Goal: Check status: Check status

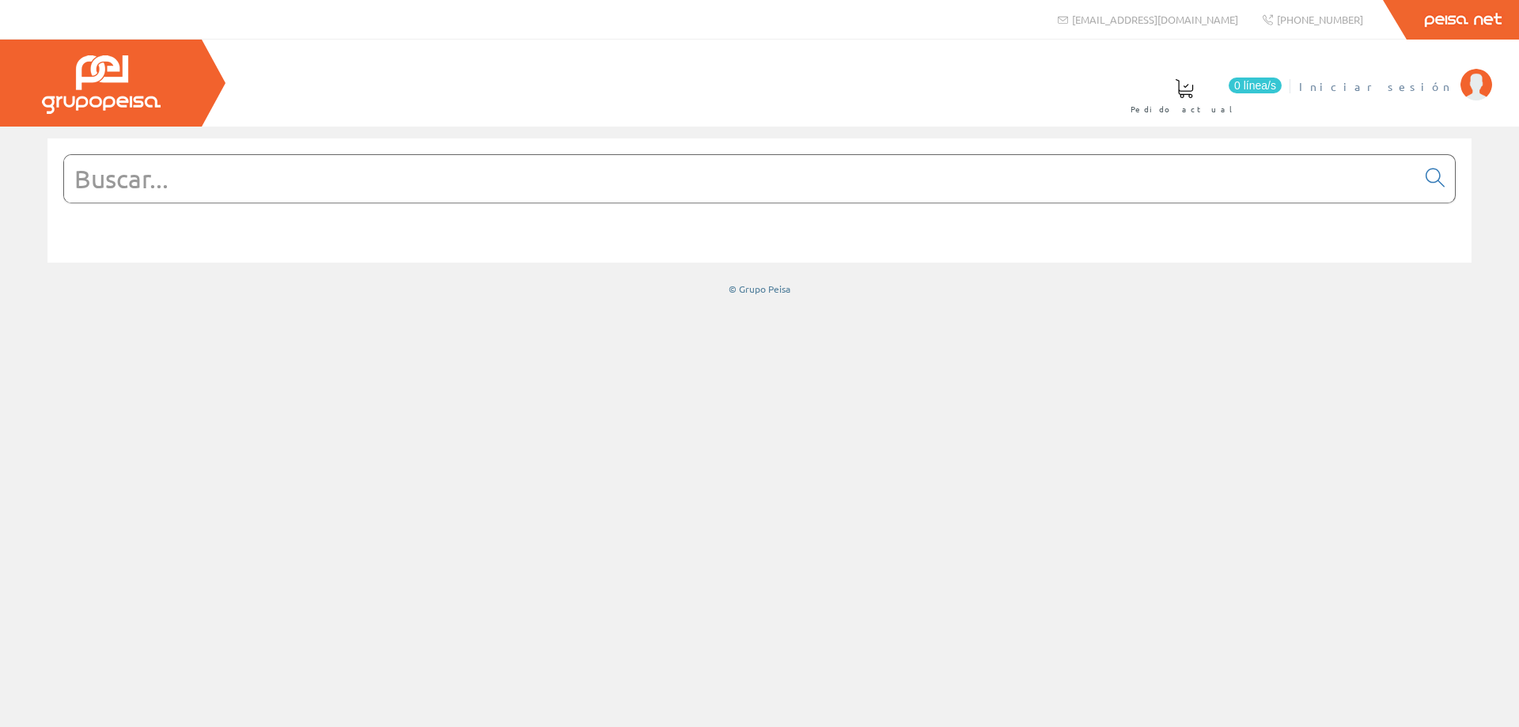
click at [1420, 85] on span "Iniciar sesión" at bounding box center [1375, 86] width 153 height 16
click at [1430, 89] on span "[PERSON_NAME]" at bounding box center [1380, 86] width 145 height 16
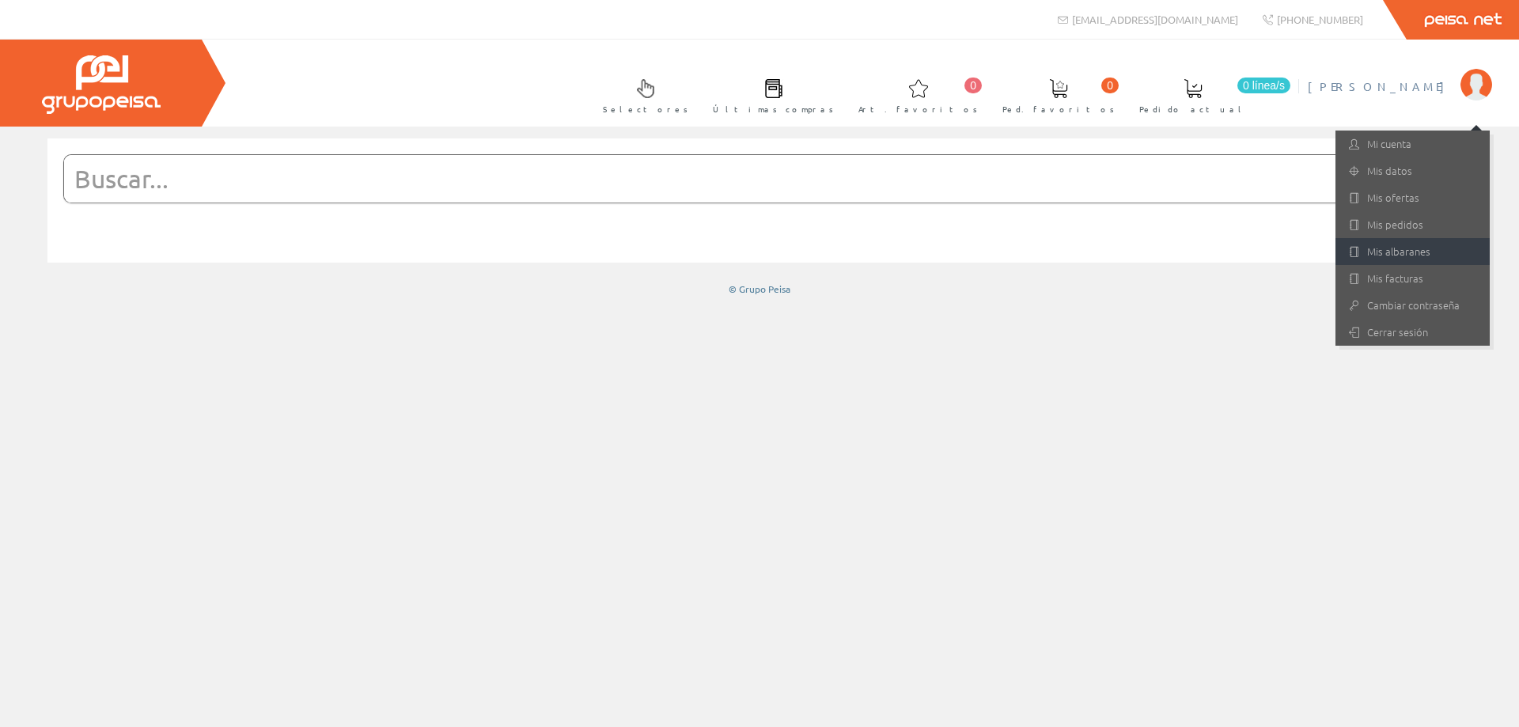
click at [1383, 250] on link "Mis albaranes" at bounding box center [1412, 251] width 154 height 27
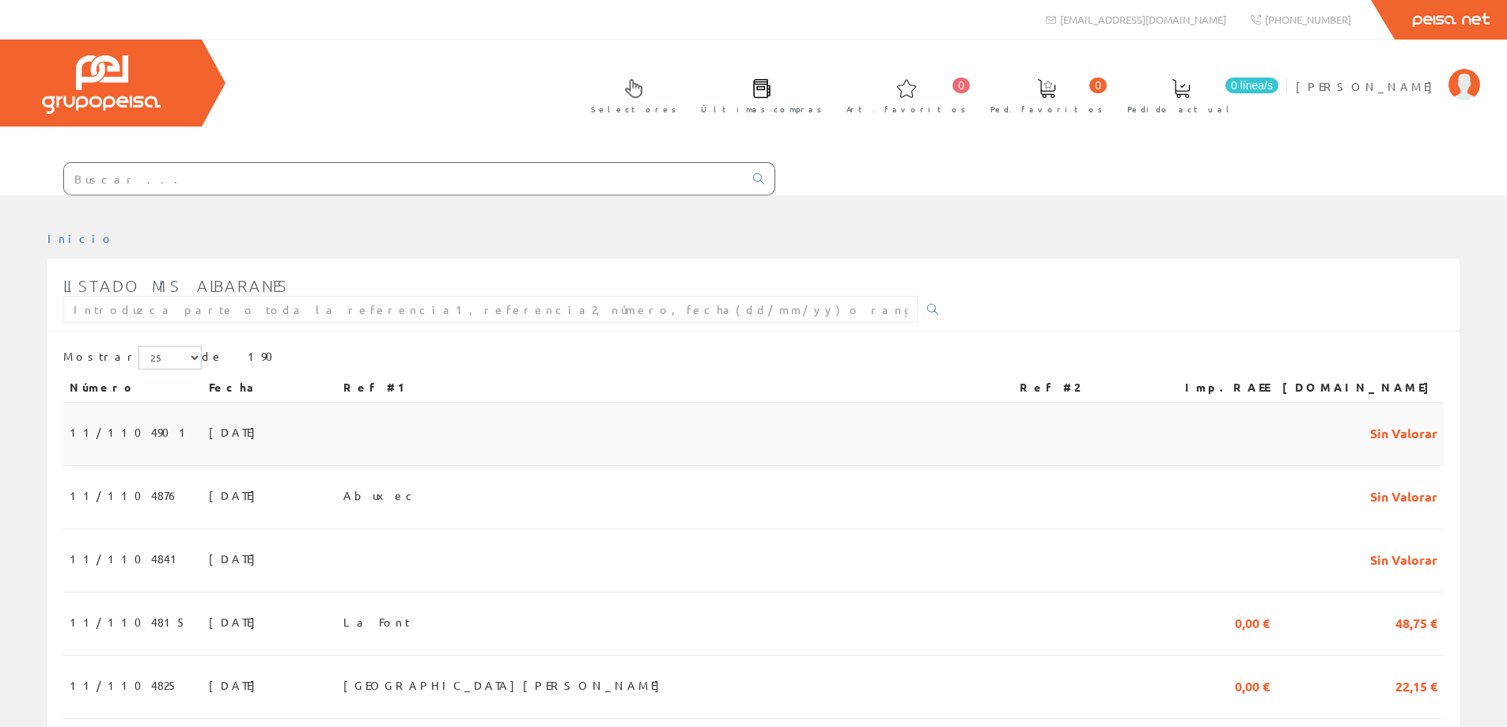
click at [202, 422] on td "19/08/2025" at bounding box center [269, 434] width 134 height 63
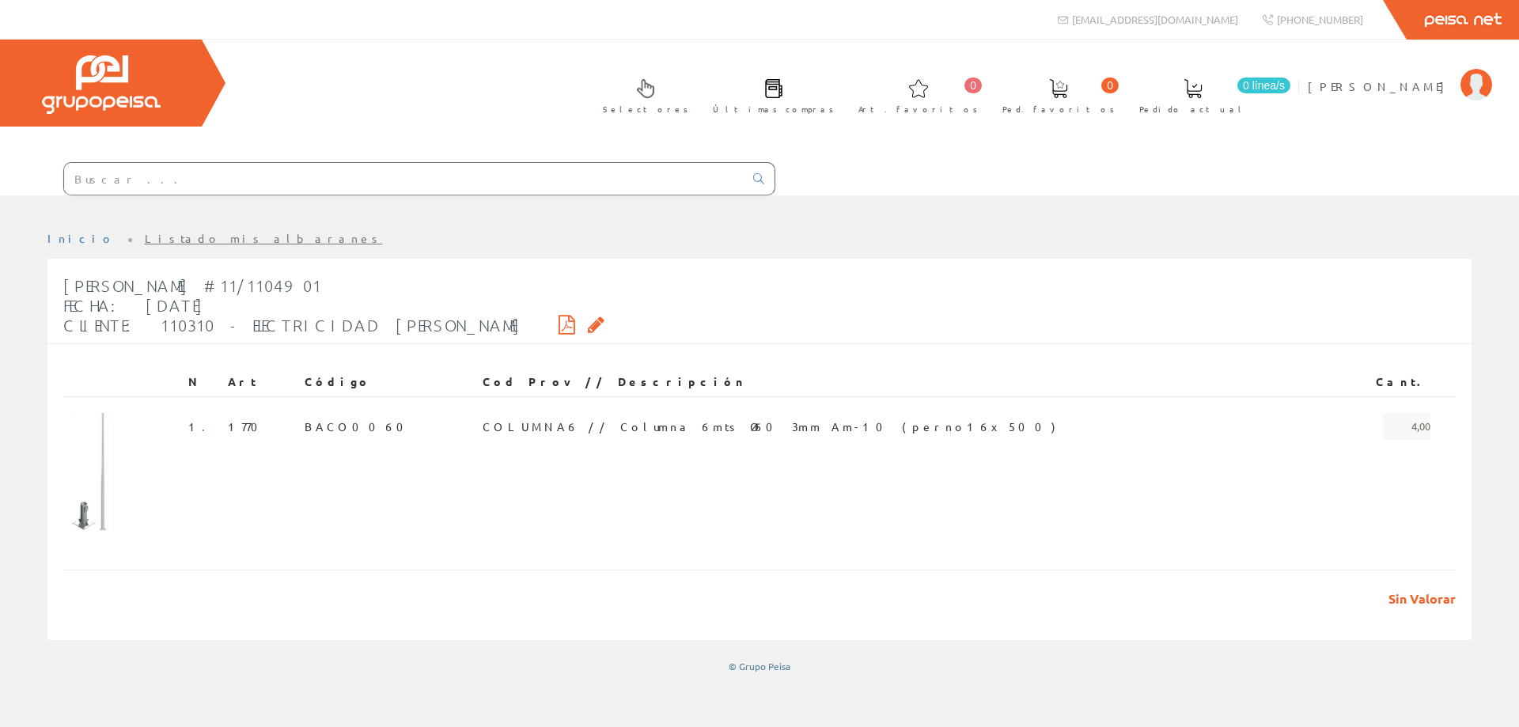
click at [145, 240] on link "Listado mis albaranes" at bounding box center [264, 238] width 238 height 14
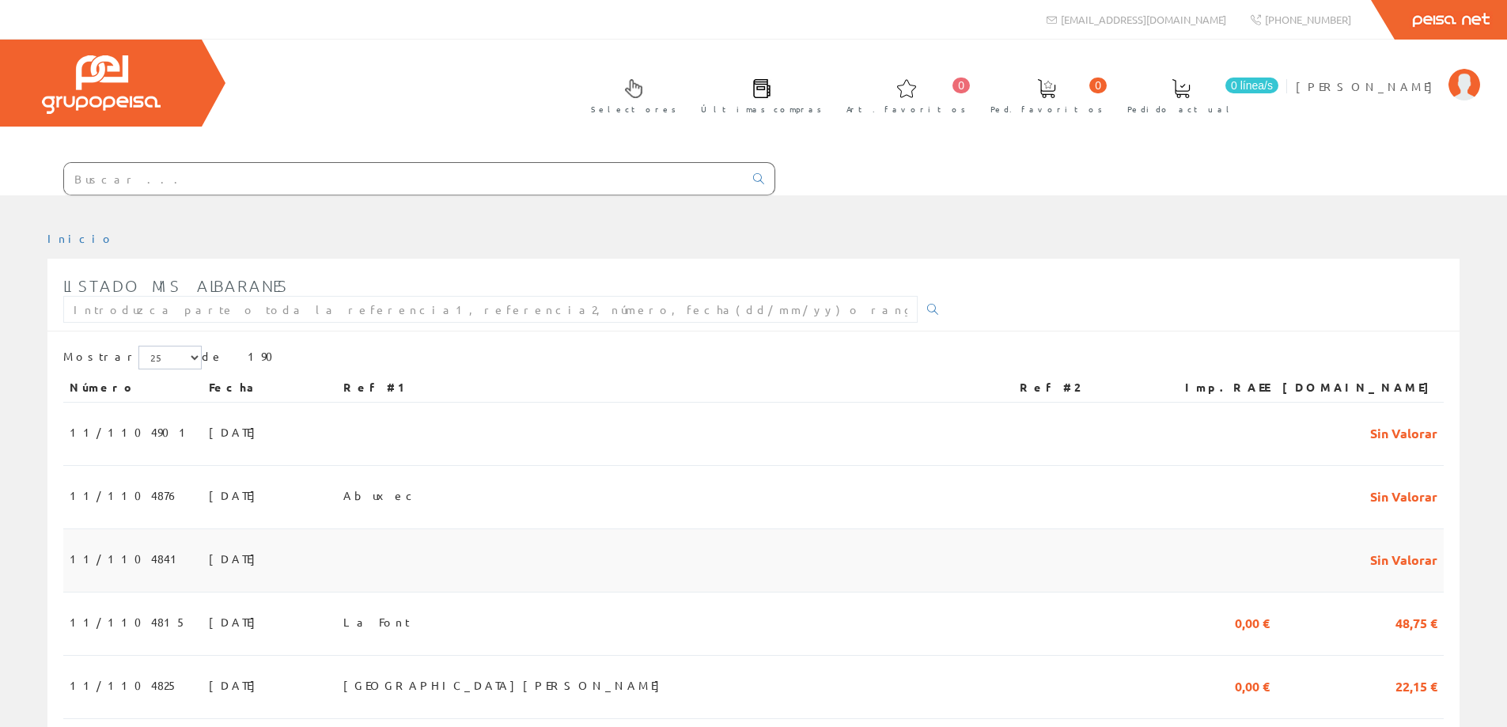
click at [427, 564] on td at bounding box center [675, 560] width 676 height 63
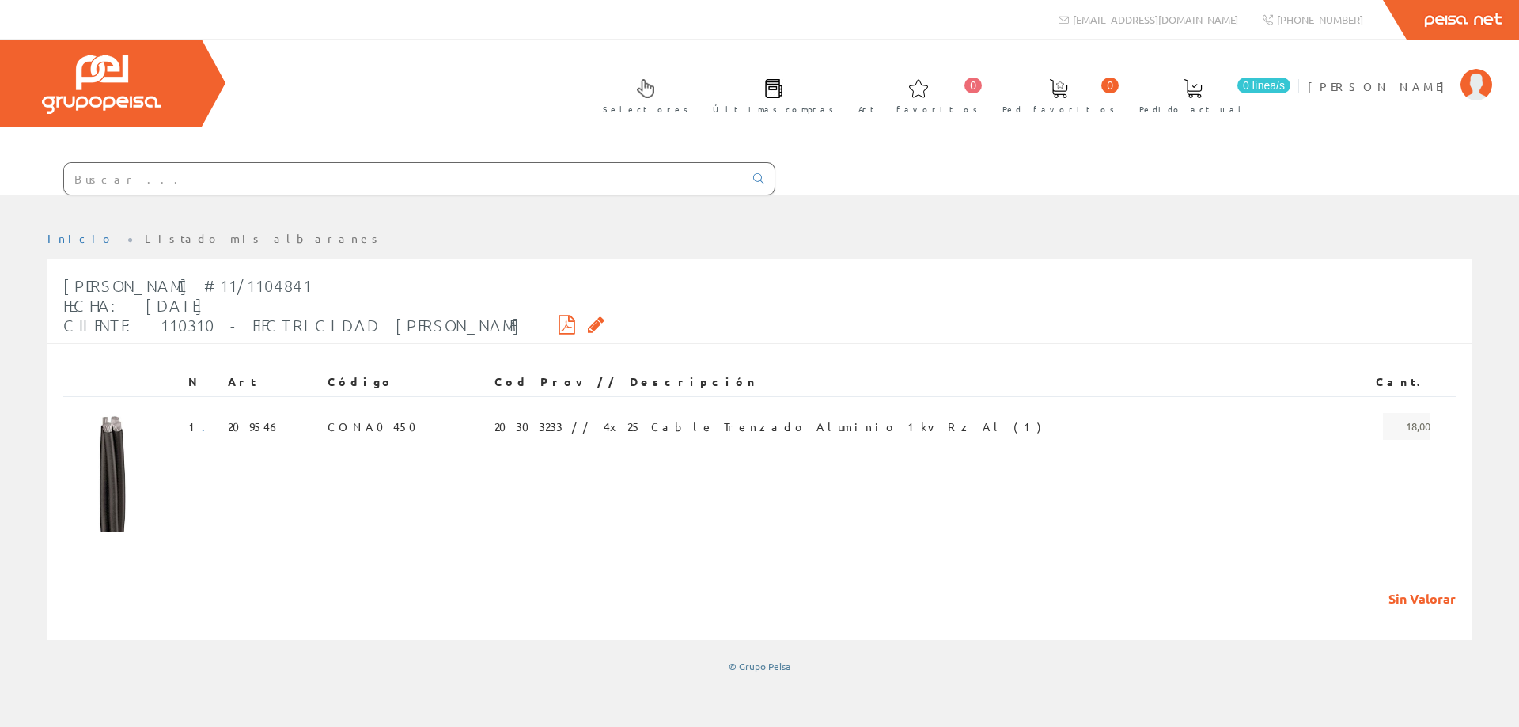
click at [145, 237] on link "Listado mis albaranes" at bounding box center [264, 238] width 238 height 14
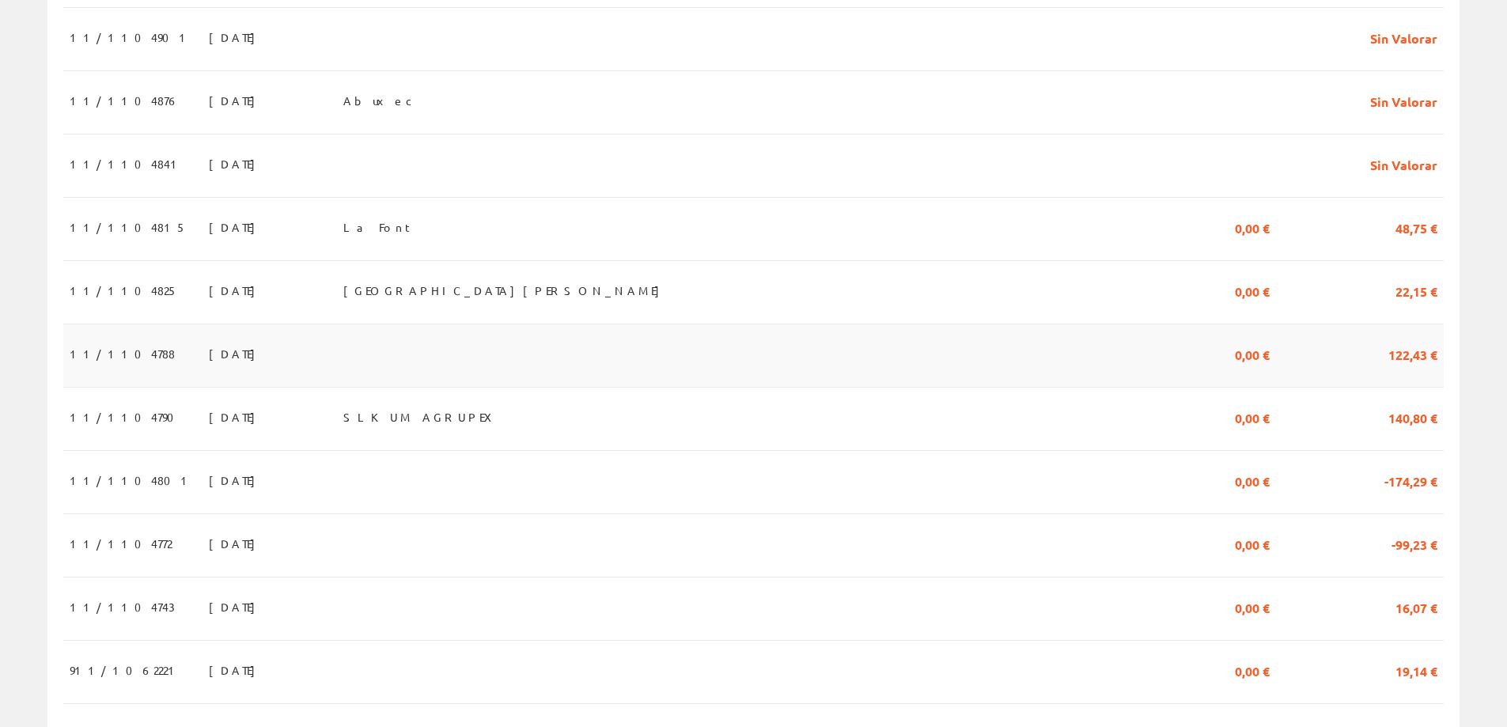
scroll to position [395, 0]
click at [472, 369] on td at bounding box center [675, 355] width 676 height 63
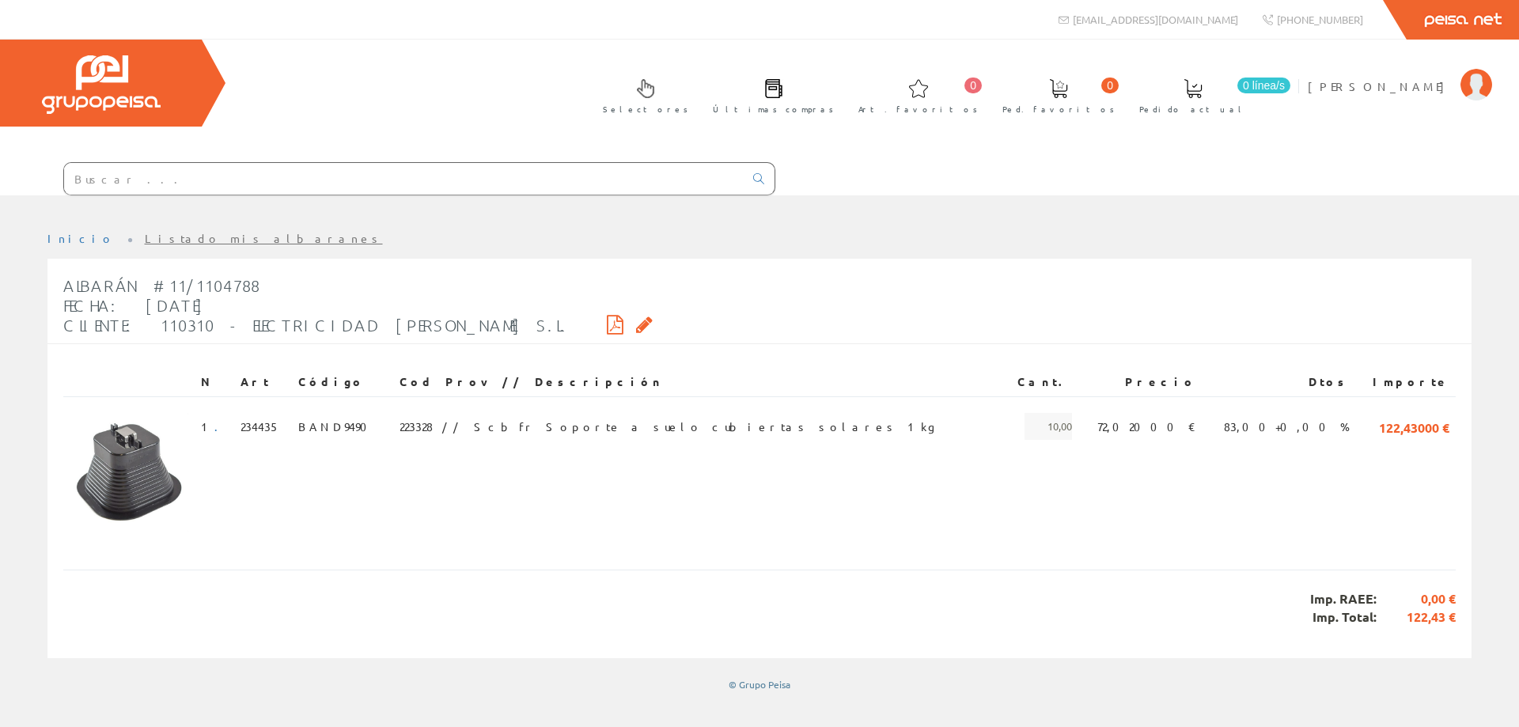
click at [162, 248] on ul "Inicio Listado mis albaranes" at bounding box center [759, 245] width 1424 height 28
click at [156, 236] on link "Listado mis albaranes" at bounding box center [264, 238] width 238 height 14
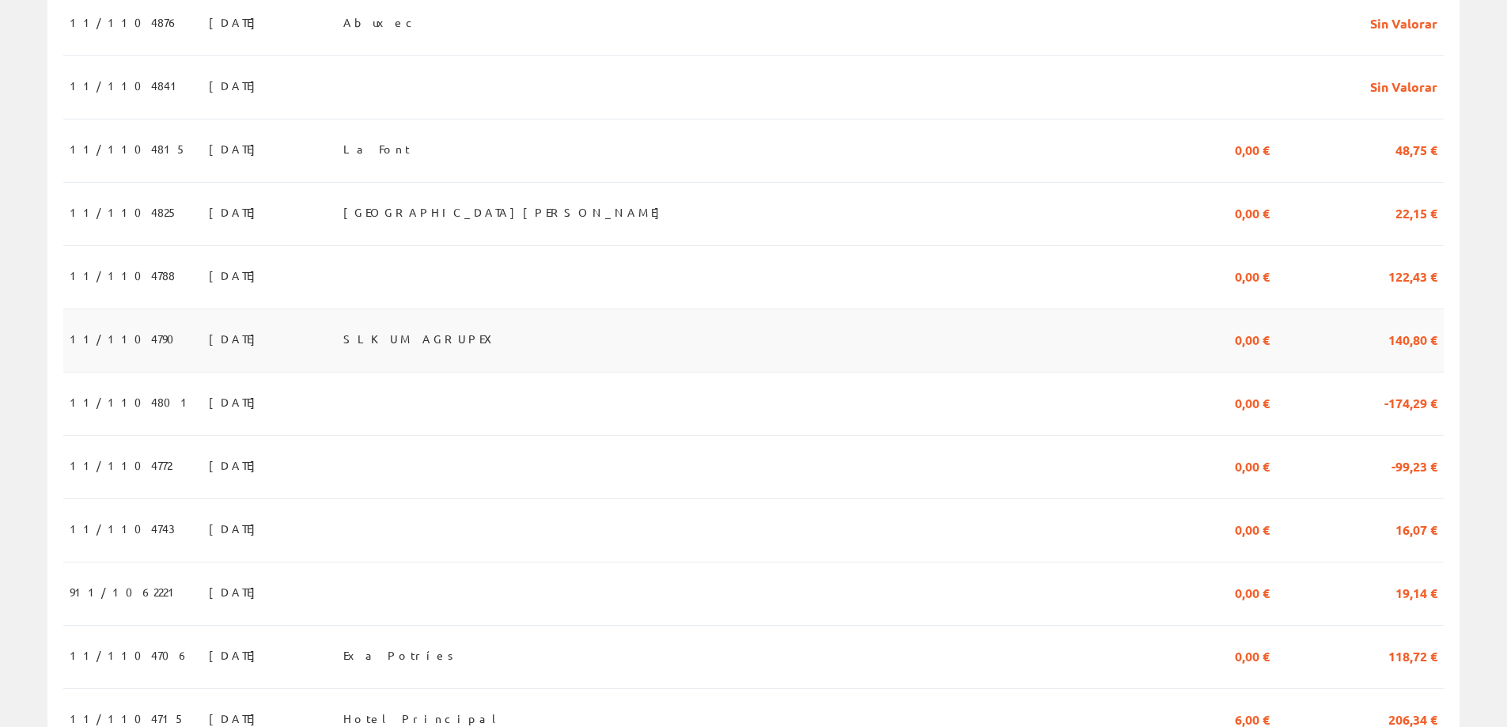
scroll to position [475, 0]
click at [464, 466] on td at bounding box center [675, 465] width 676 height 63
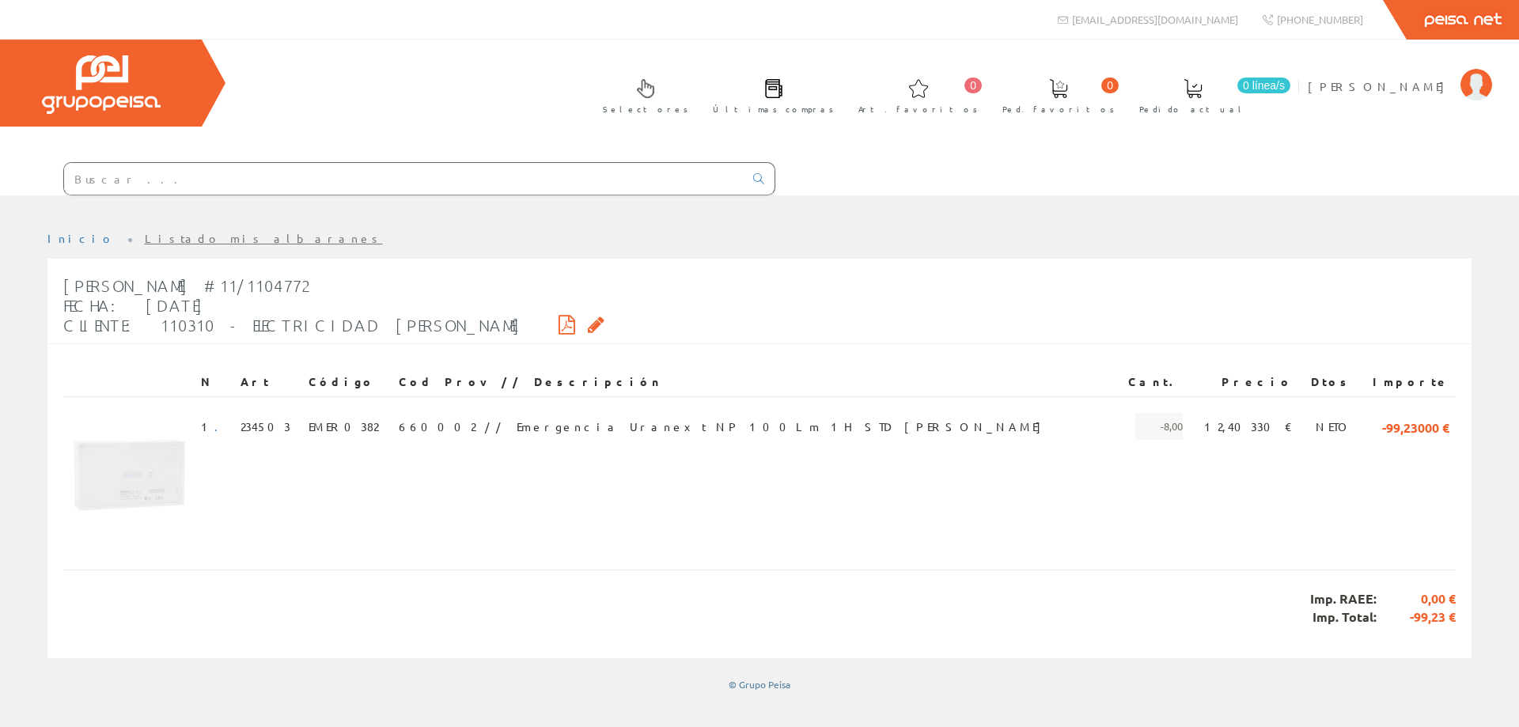
click at [145, 240] on link "Listado mis albaranes" at bounding box center [264, 238] width 238 height 14
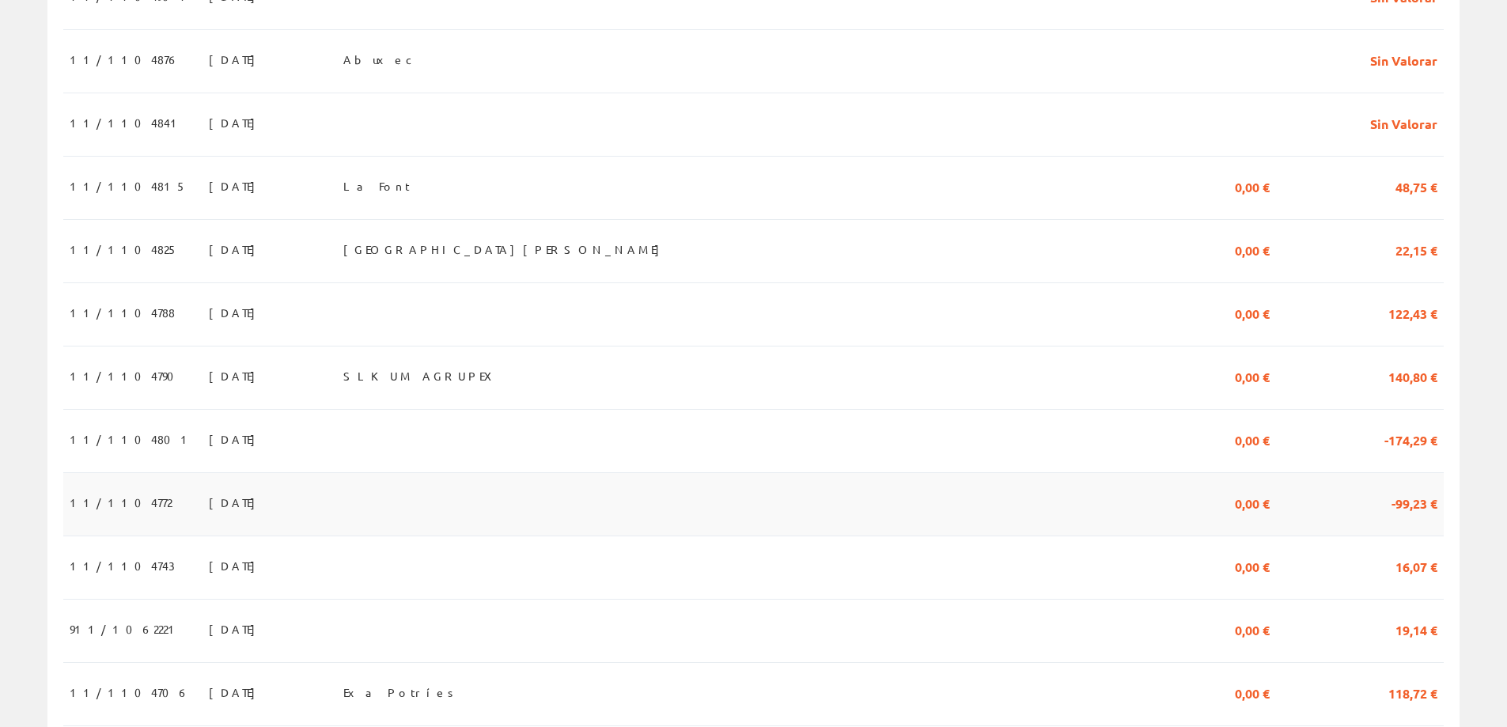
scroll to position [475, 0]
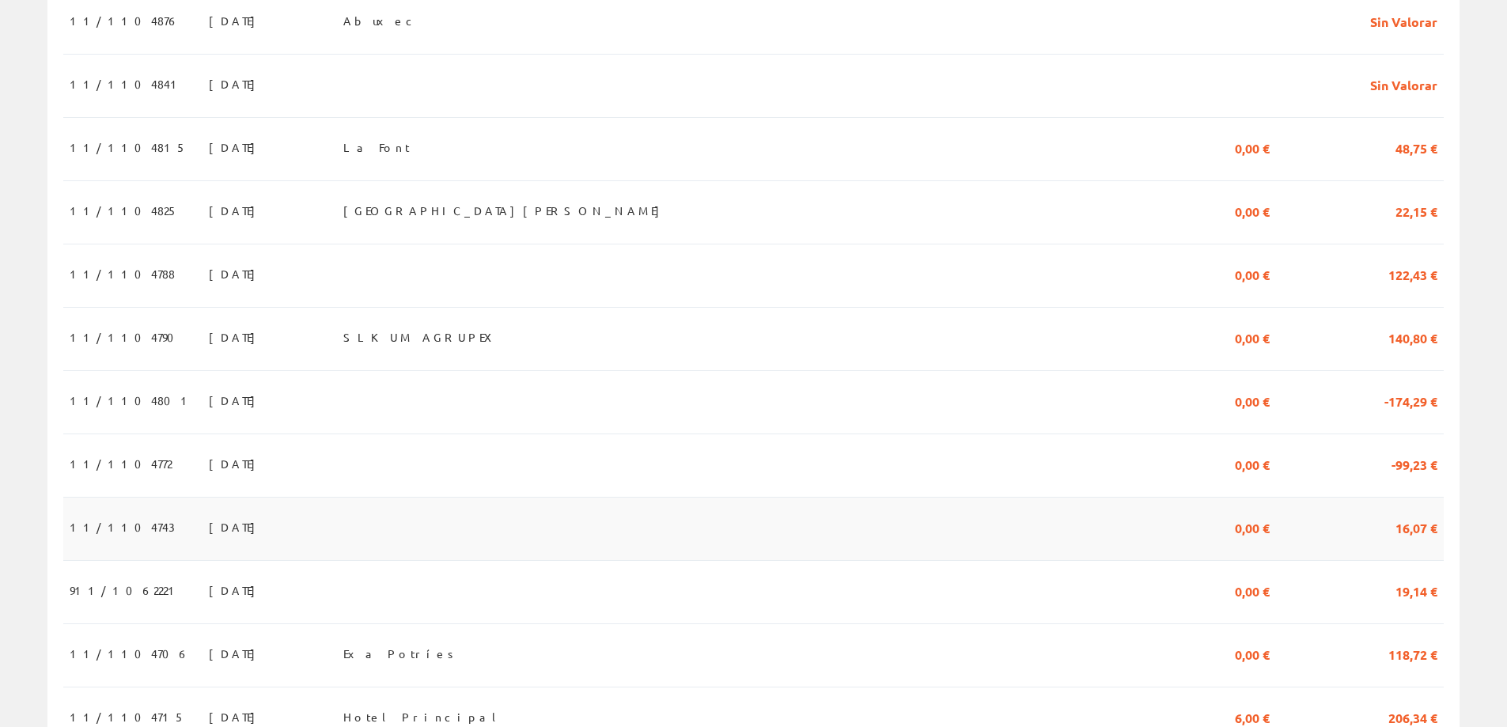
click at [485, 527] on td at bounding box center [675, 528] width 676 height 63
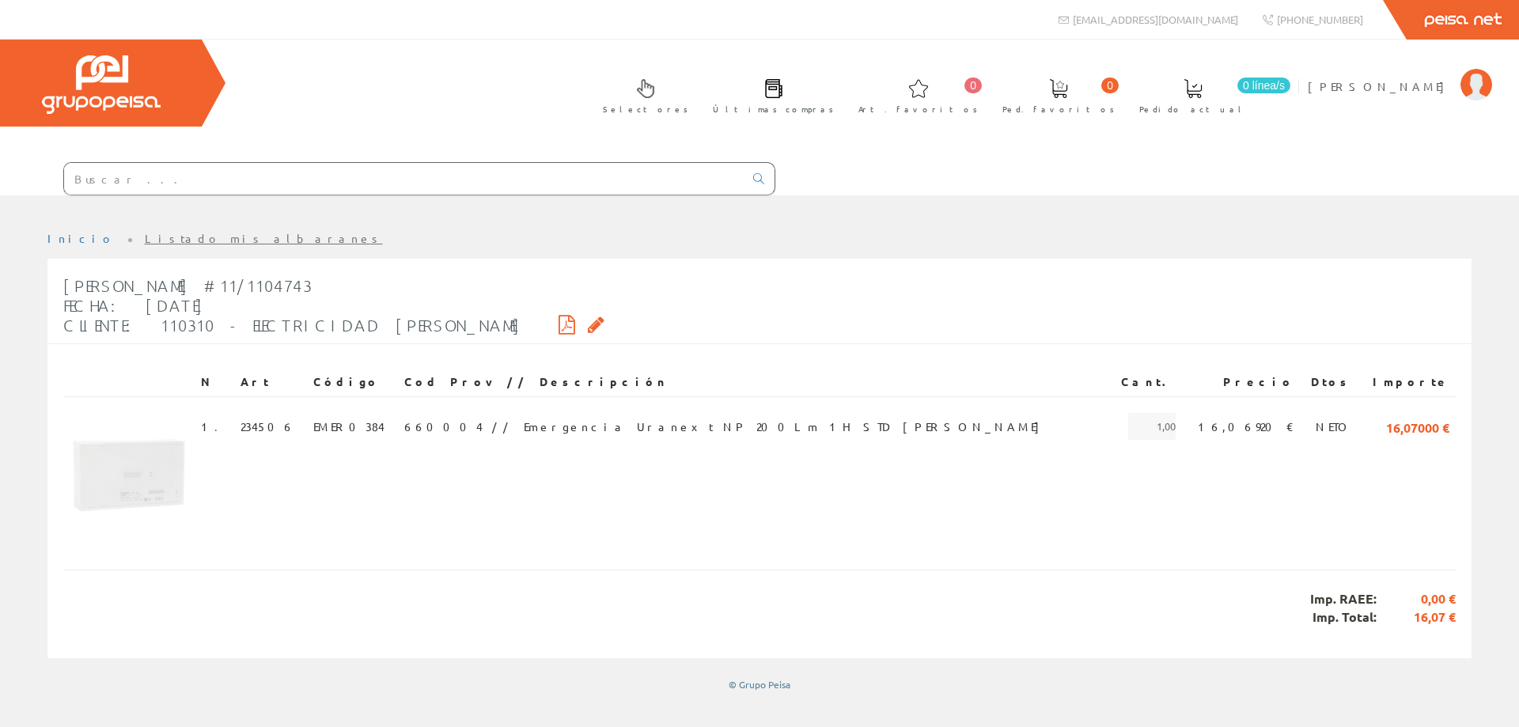
click at [149, 244] on li "Listado mis albaranes" at bounding box center [264, 239] width 238 height 16
click at [145, 239] on link "Listado mis albaranes" at bounding box center [264, 238] width 238 height 14
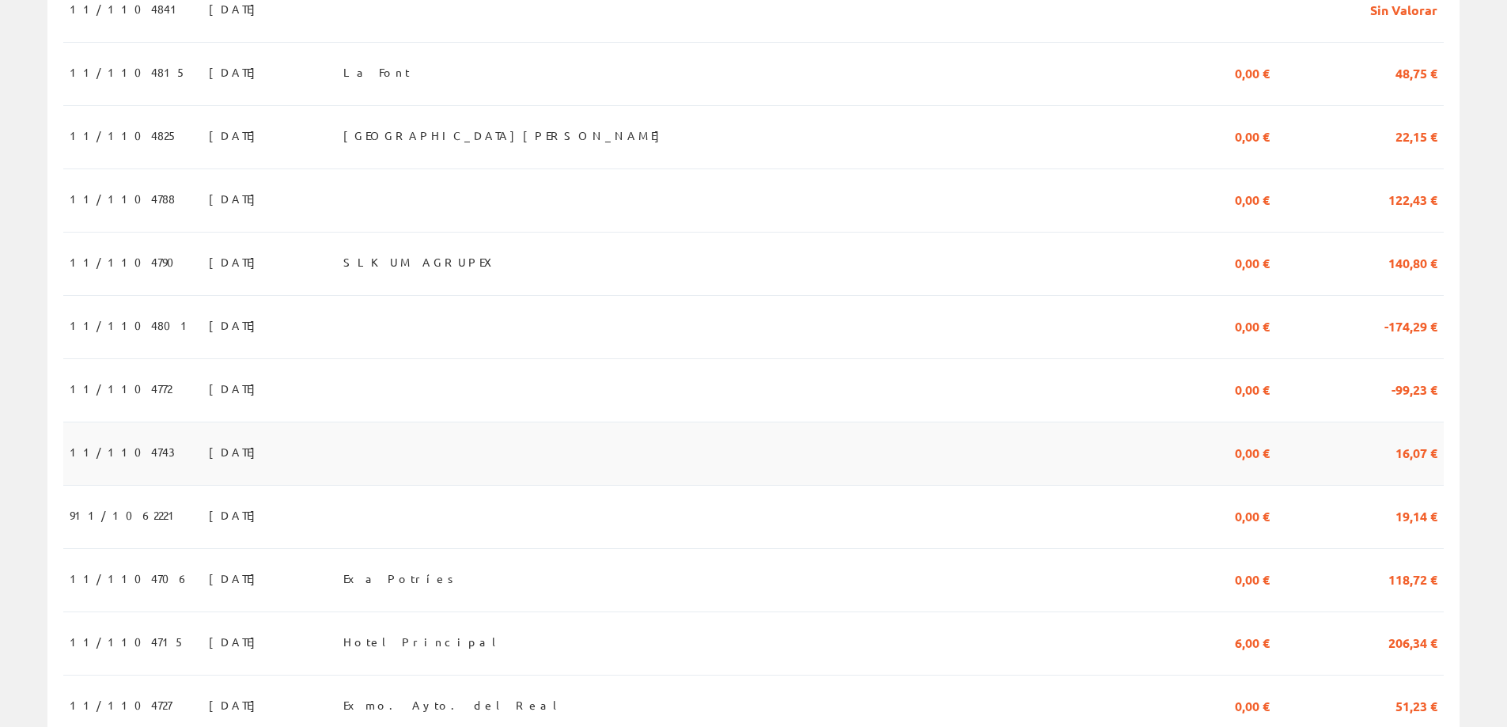
scroll to position [554, 0]
click at [486, 467] on td at bounding box center [675, 449] width 676 height 63
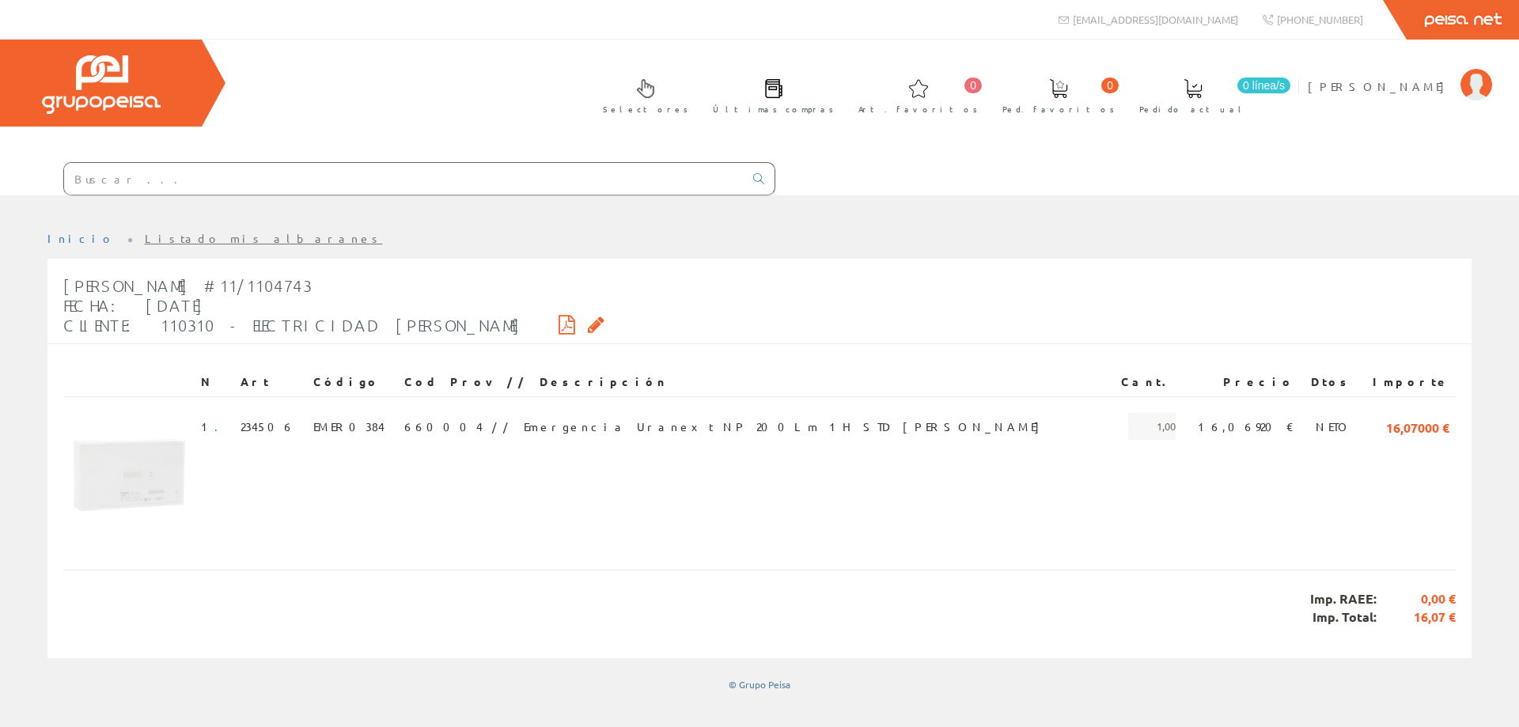
click at [145, 242] on link "Listado mis albaranes" at bounding box center [264, 238] width 238 height 14
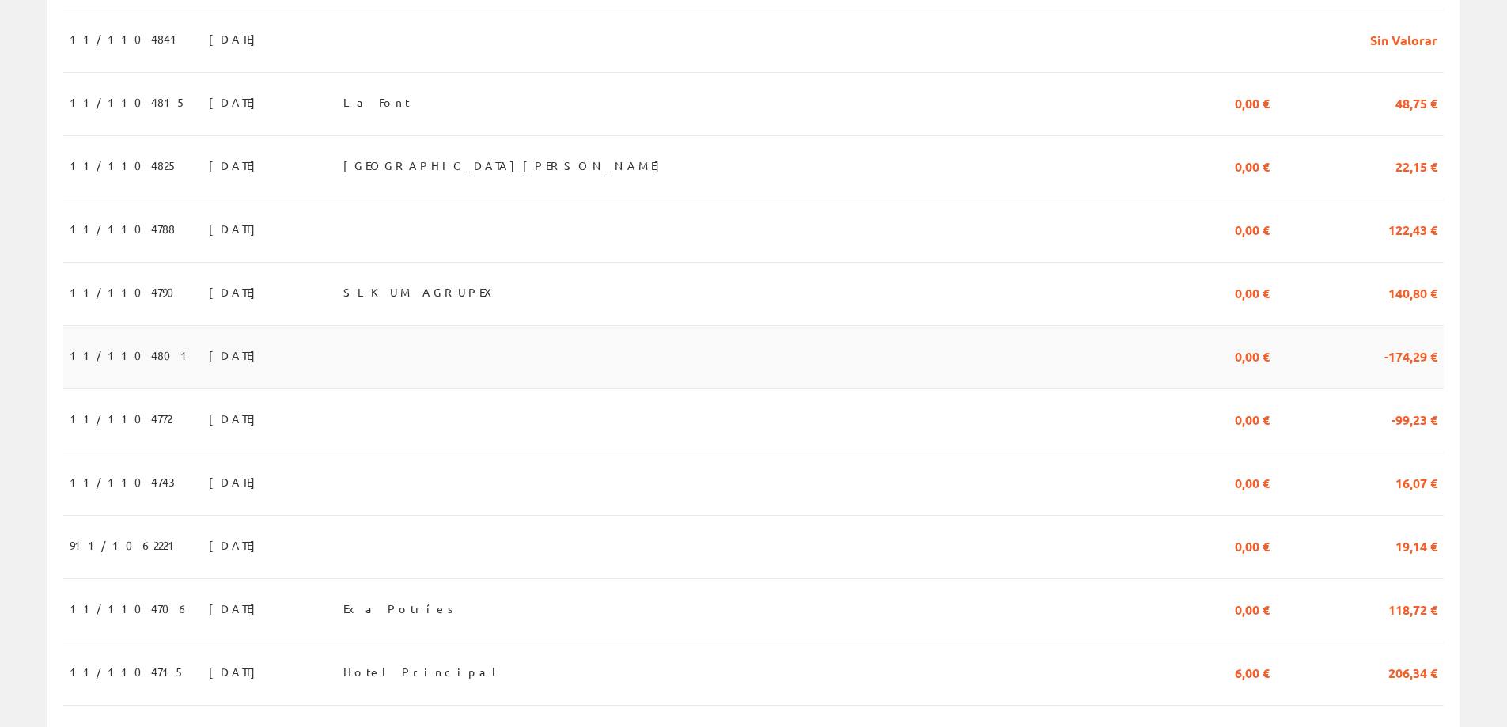
scroll to position [791, 0]
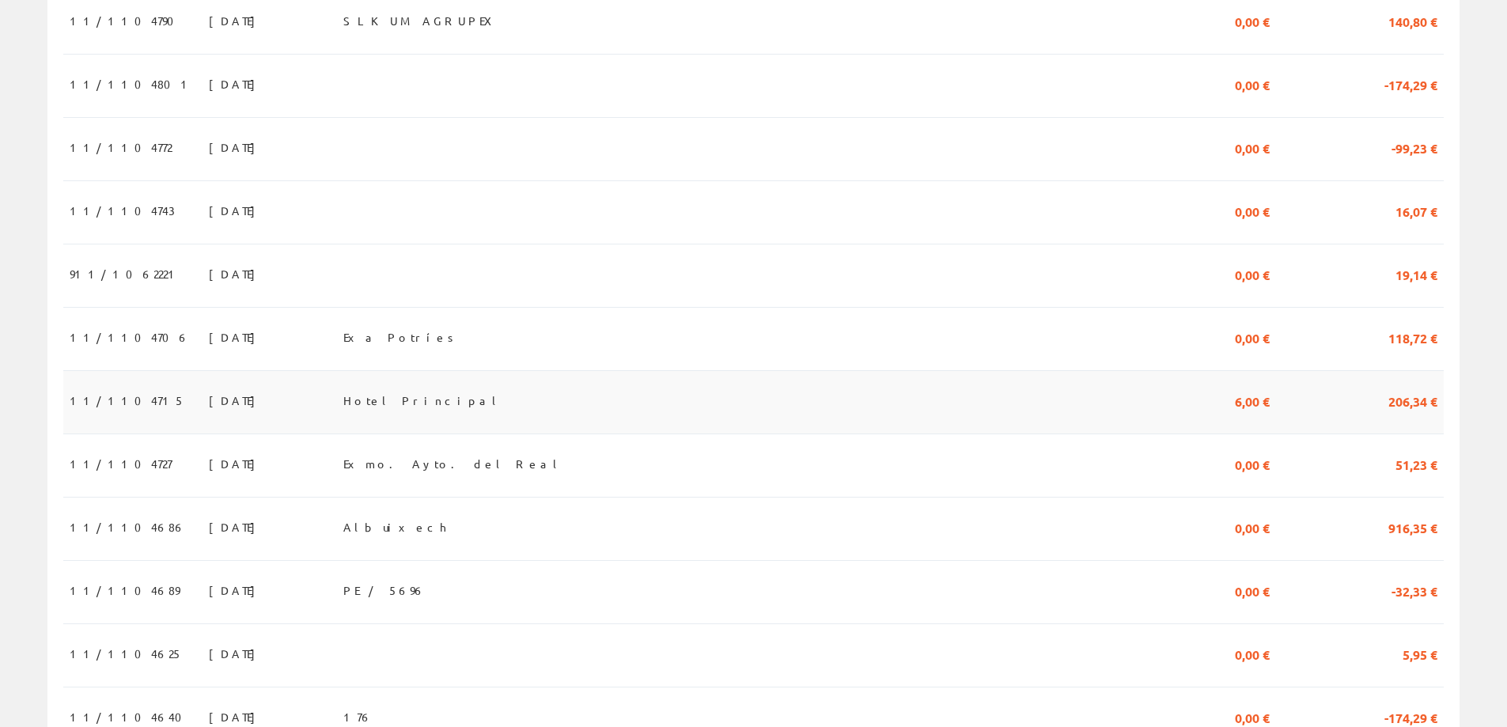
click at [456, 407] on span "Hotel Principal" at bounding box center [422, 400] width 159 height 27
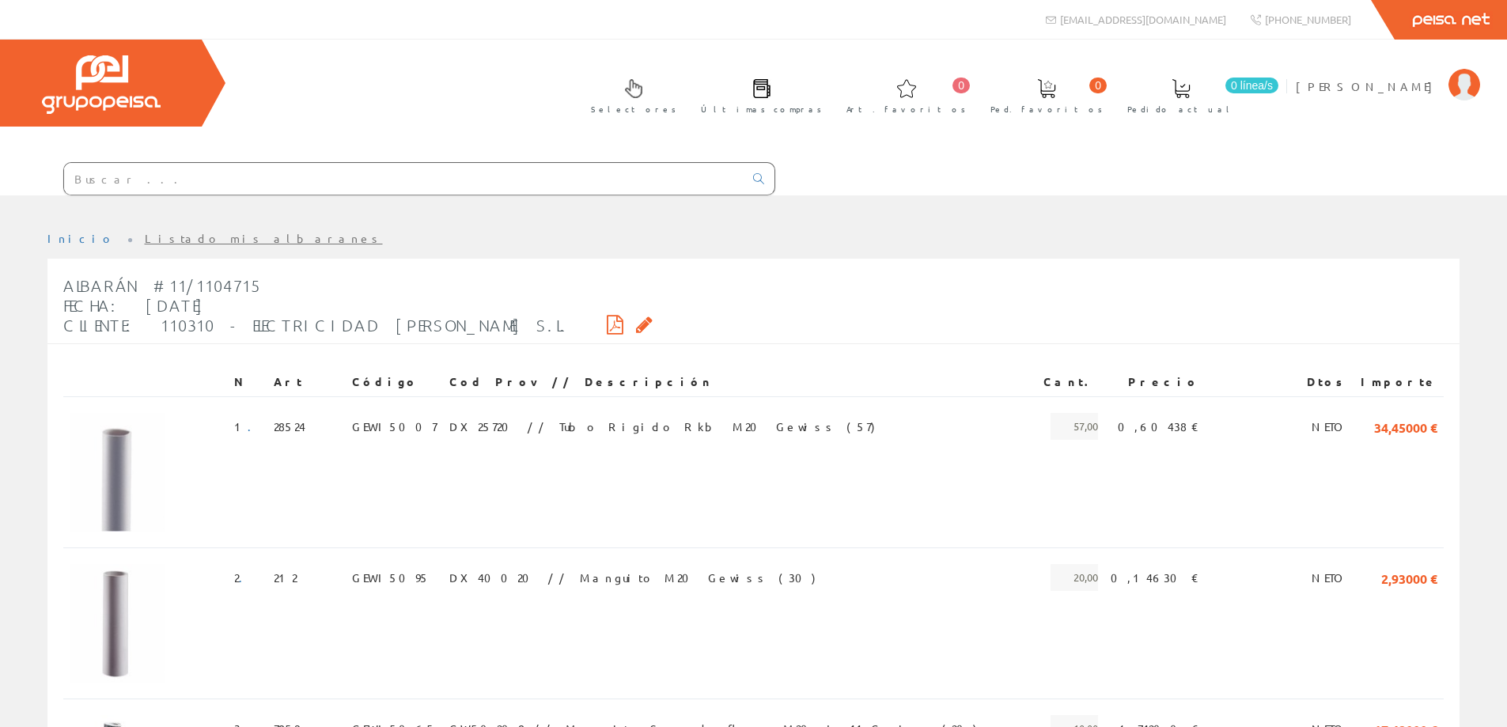
click at [145, 240] on link "Listado mis albaranes" at bounding box center [264, 238] width 238 height 14
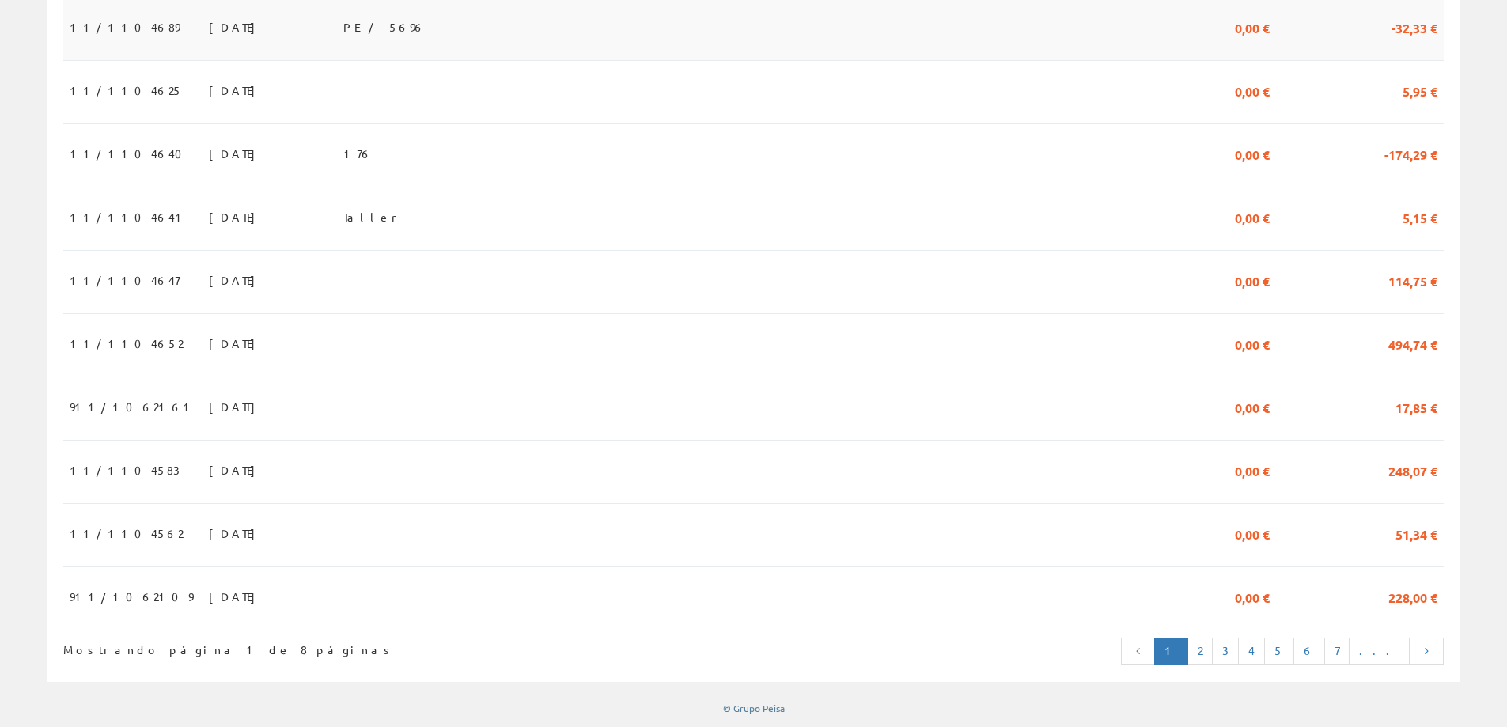
scroll to position [1374, 0]
click at [437, 267] on td at bounding box center [675, 281] width 676 height 63
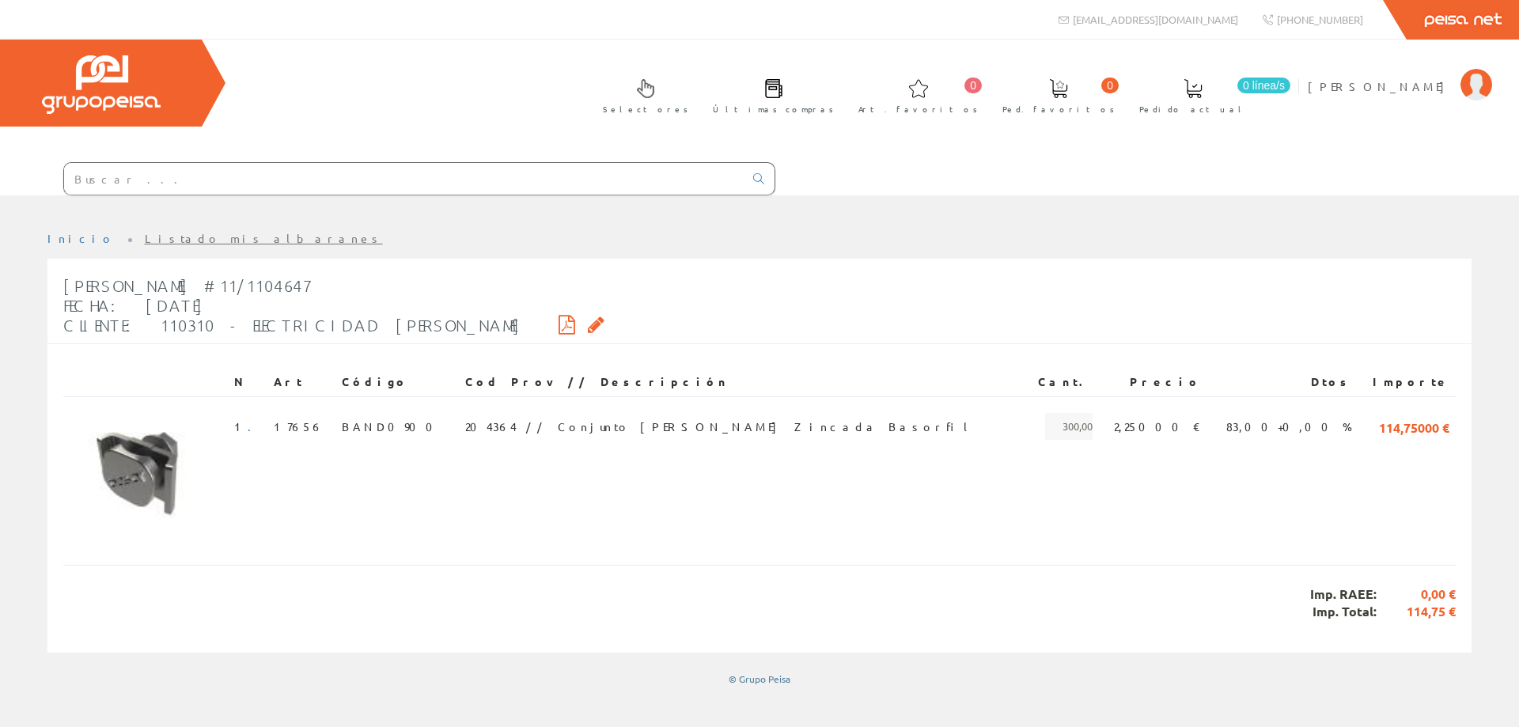
click at [154, 239] on link "Listado mis albaranes" at bounding box center [264, 238] width 238 height 14
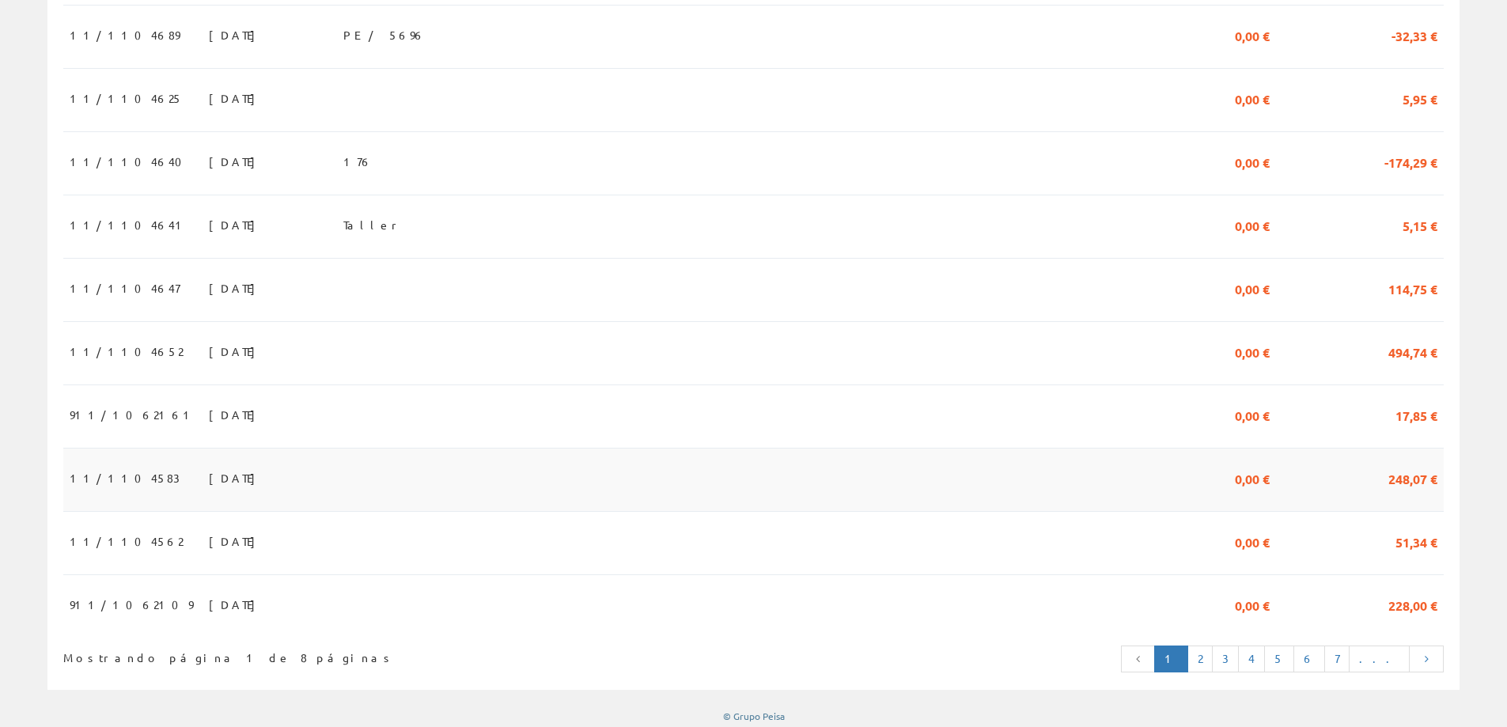
scroll to position [1374, 0]
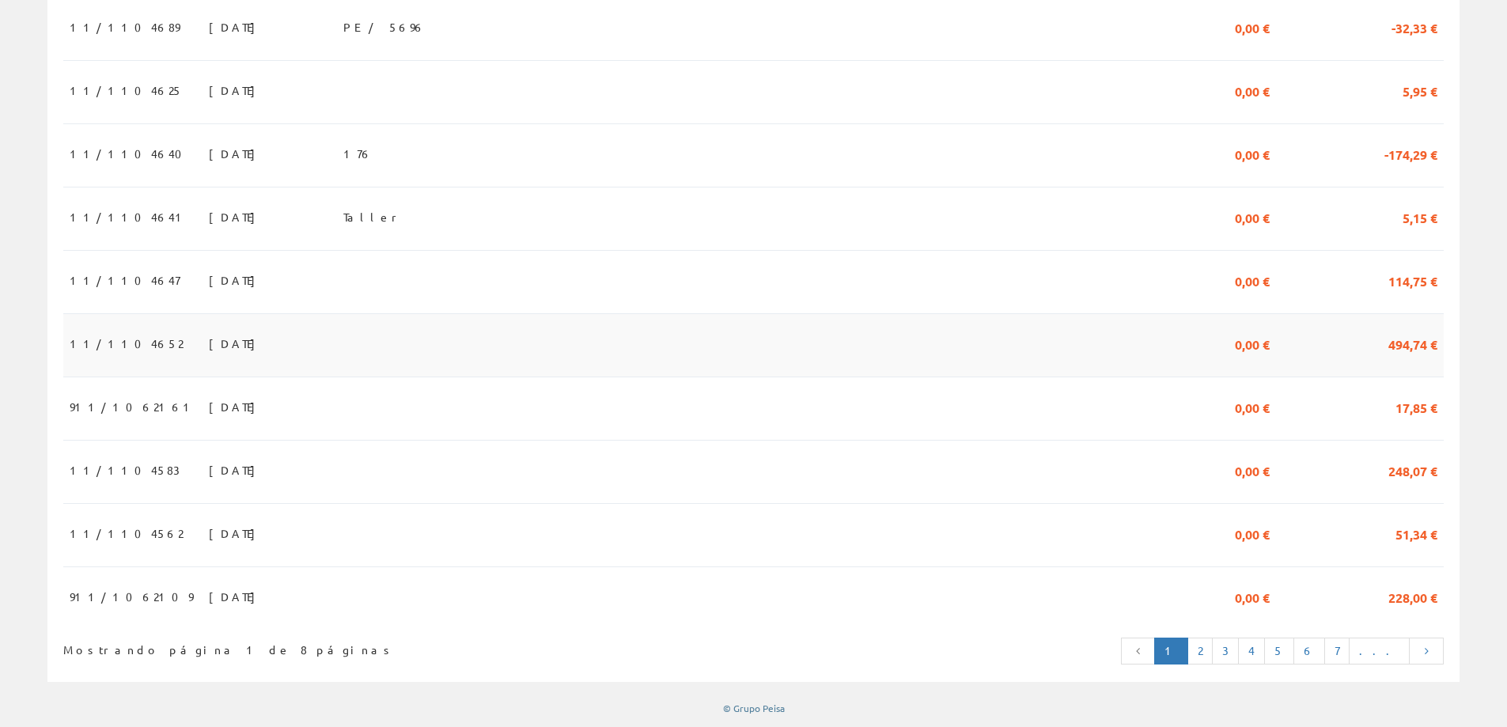
click at [464, 339] on td at bounding box center [675, 344] width 676 height 63
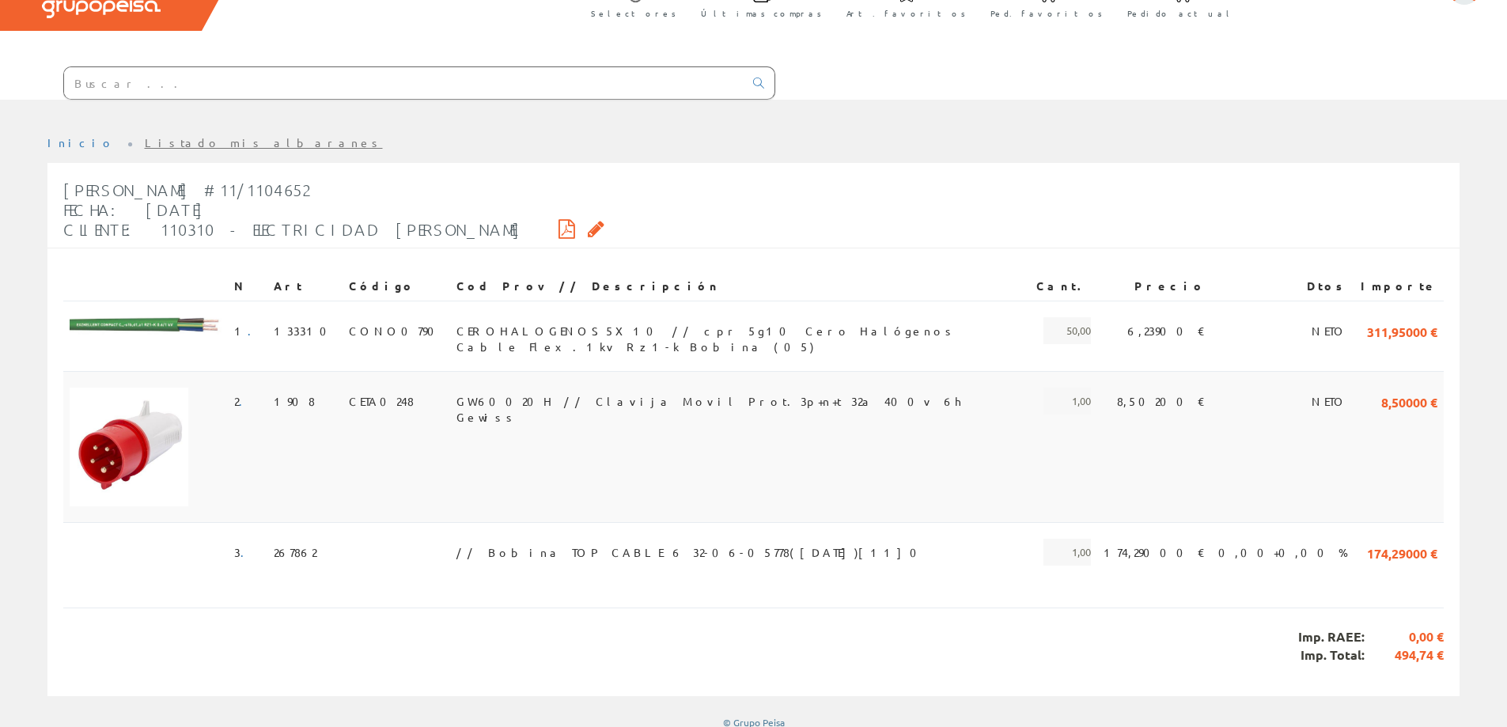
scroll to position [97, 0]
click at [169, 142] on link "Listado mis albaranes" at bounding box center [264, 141] width 238 height 14
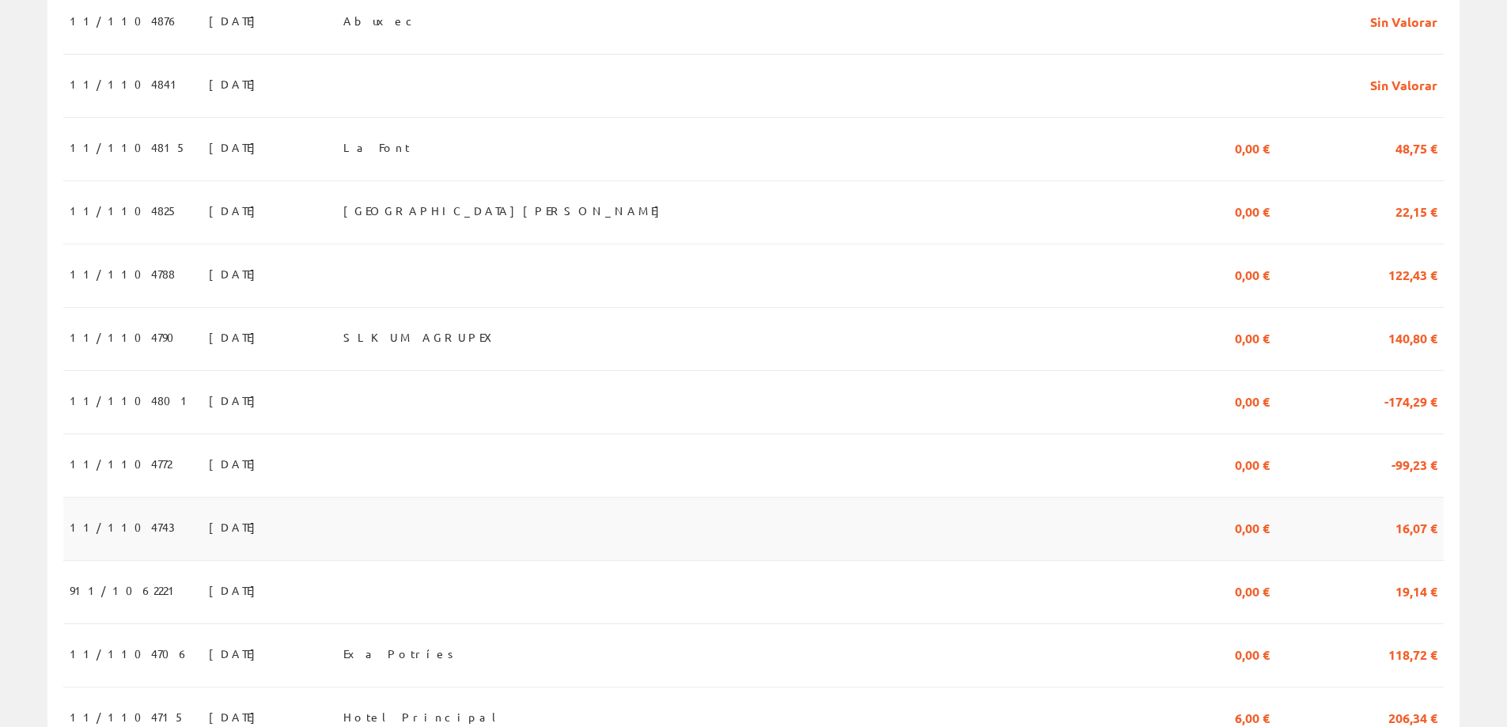
scroll to position [554, 0]
